Goal: Browse casually

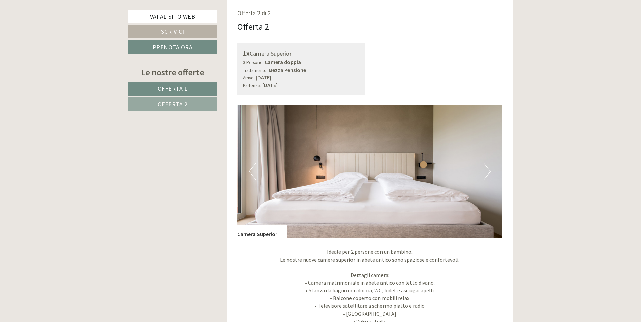
scroll to position [1011, 0]
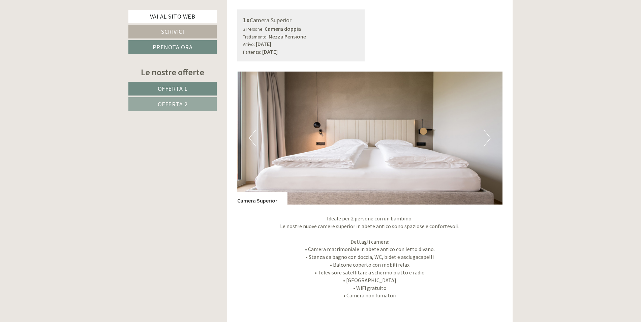
click at [482, 143] on div "Previous Next" at bounding box center [370, 137] width 266 height 133
click at [484, 144] on button "Next" at bounding box center [487, 137] width 7 height 17
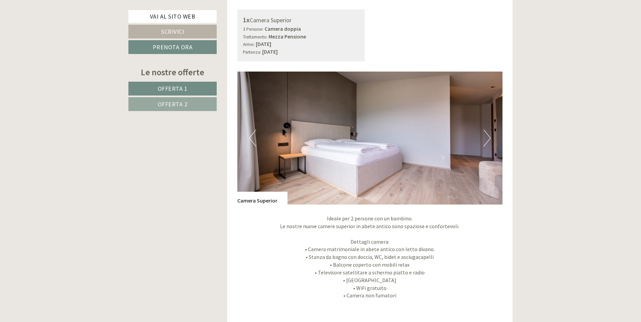
click at [485, 141] on button "Next" at bounding box center [487, 137] width 7 height 17
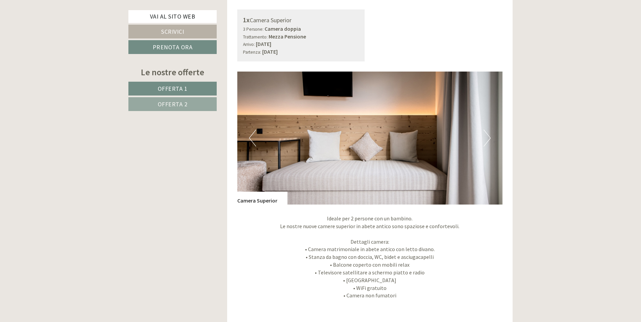
click at [487, 139] on button "Next" at bounding box center [487, 137] width 7 height 17
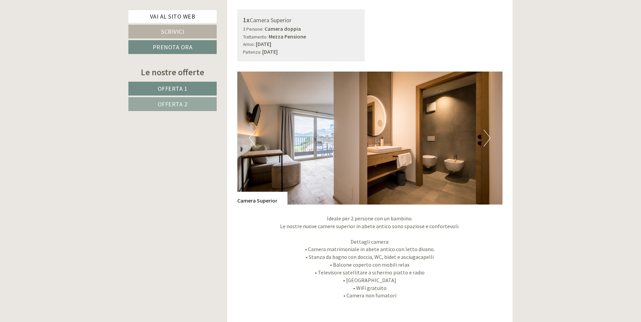
click at [489, 139] on button "Next" at bounding box center [487, 137] width 7 height 17
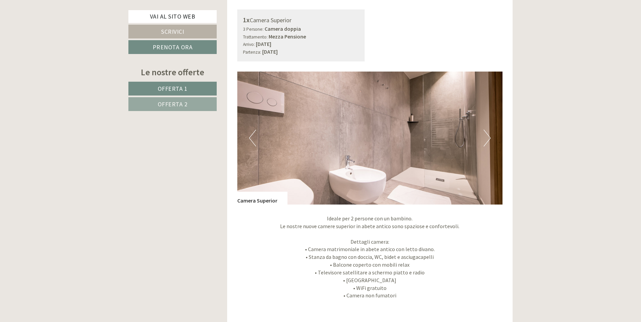
click at [488, 140] on button "Next" at bounding box center [487, 137] width 7 height 17
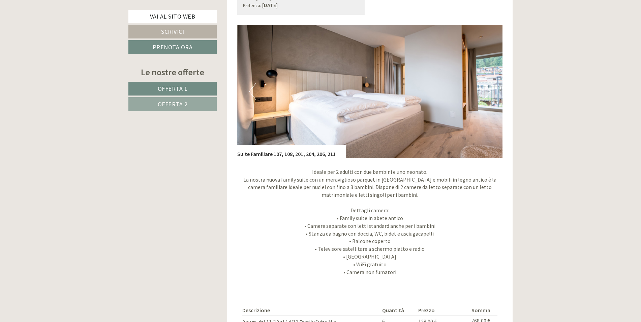
scroll to position [539, 0]
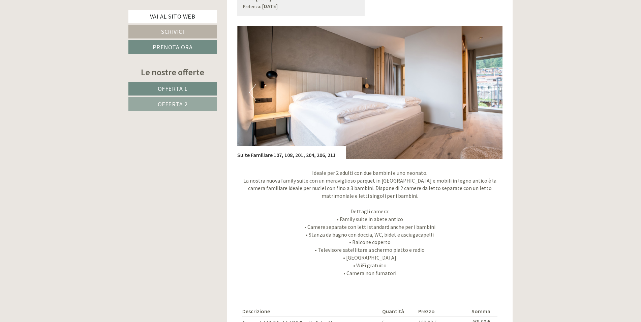
click at [484, 97] on button "Next" at bounding box center [487, 92] width 7 height 17
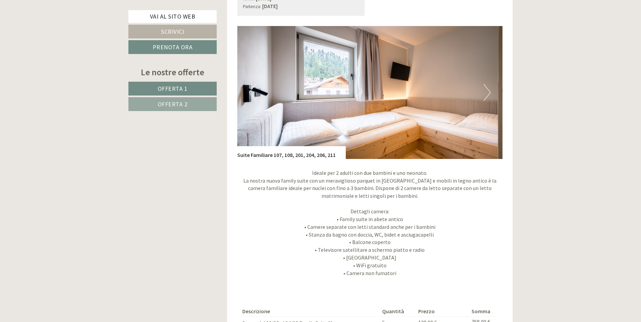
click at [485, 97] on button "Next" at bounding box center [487, 92] width 7 height 17
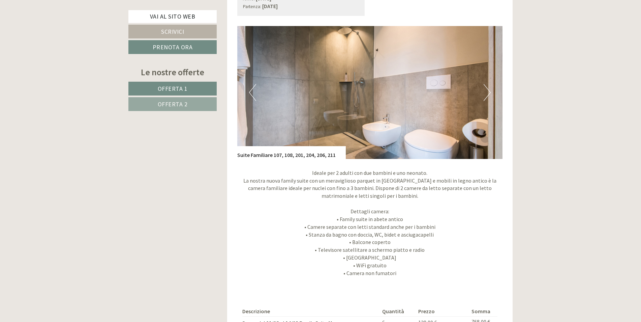
click at [485, 97] on button "Next" at bounding box center [487, 92] width 7 height 17
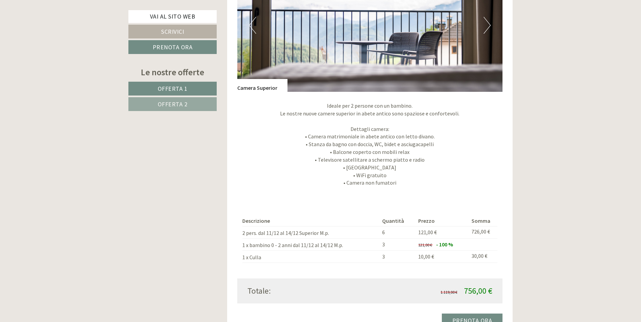
scroll to position [1112, 0]
